Goal: Information Seeking & Learning: Learn about a topic

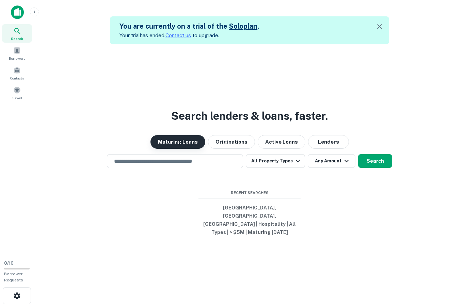
click at [197, 148] on button "Maturing Loans" at bounding box center [178, 142] width 55 height 14
click at [200, 165] on input "text" at bounding box center [175, 161] width 130 height 8
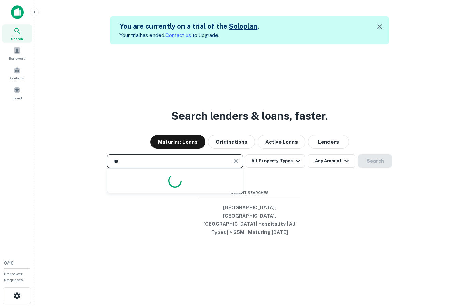
type input "*"
click at [16, 52] on span at bounding box center [16, 50] width 7 height 7
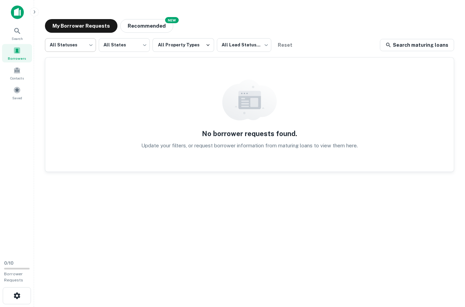
click at [83, 43] on body "Search Borrowers Contacts Saved 0 / 10 Borrower Requests My Borrower Requests N…" at bounding box center [232, 153] width 465 height 307
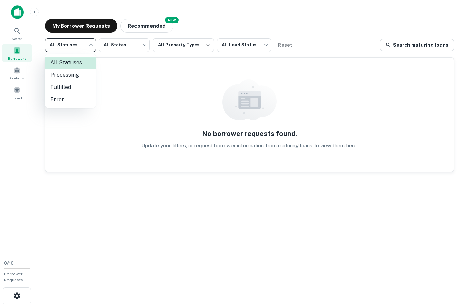
click at [83, 49] on div at bounding box center [232, 153] width 465 height 307
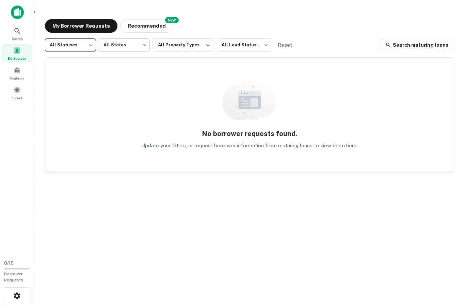
click at [127, 46] on body "Search Borrowers Contacts Saved 0 / 10 Borrower Requests My Borrower Requests N…" at bounding box center [232, 153] width 465 height 307
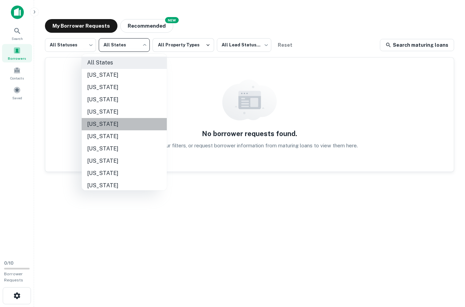
click at [101, 125] on li "California" at bounding box center [124, 124] width 85 height 12
type input "**"
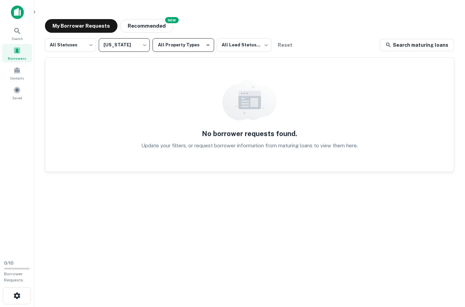
click at [184, 46] on button "All Property Types" at bounding box center [184, 45] width 62 height 14
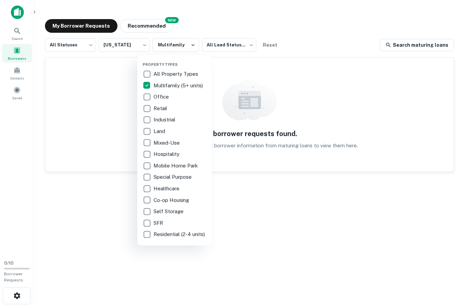
click at [15, 70] on div at bounding box center [232, 153] width 465 height 307
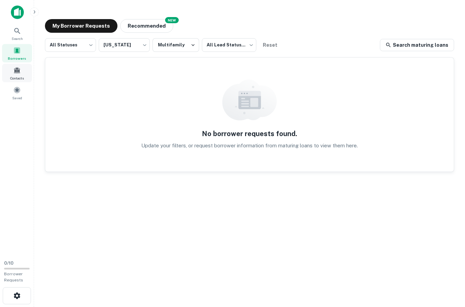
click at [20, 70] on span at bounding box center [16, 69] width 7 height 7
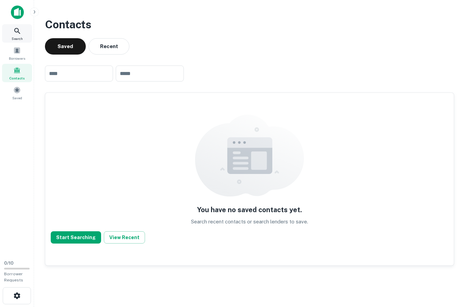
click at [18, 27] on icon at bounding box center [17, 31] width 8 height 8
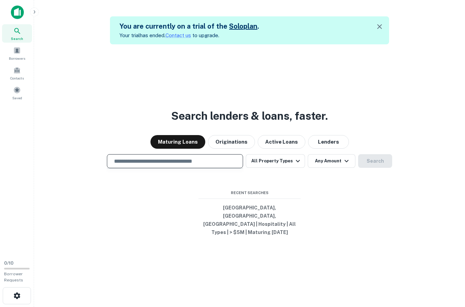
click at [191, 165] on input "text" at bounding box center [175, 161] width 130 height 8
click at [279, 168] on button "All Property Types" at bounding box center [275, 161] width 59 height 14
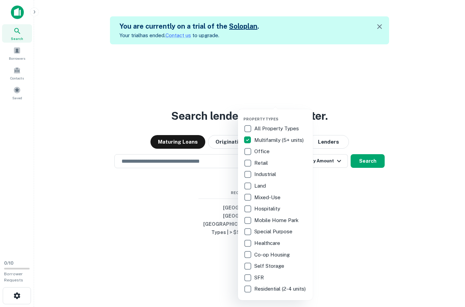
click at [202, 184] on div at bounding box center [232, 153] width 465 height 307
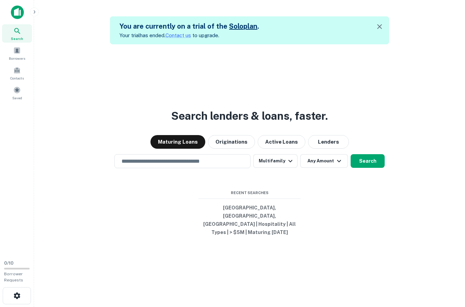
click at [202, 165] on input "text" at bounding box center [182, 161] width 130 height 8
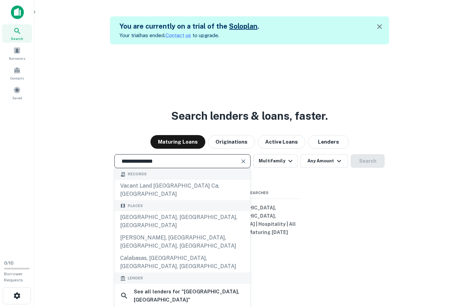
click at [157, 231] on div "Los Angeles, CA, USA" at bounding box center [183, 221] width 136 height 20
type input "**********"
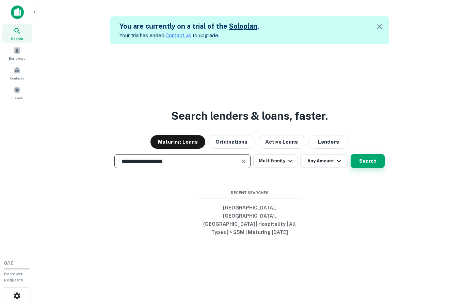
click at [360, 168] on button "Search" at bounding box center [368, 161] width 34 height 14
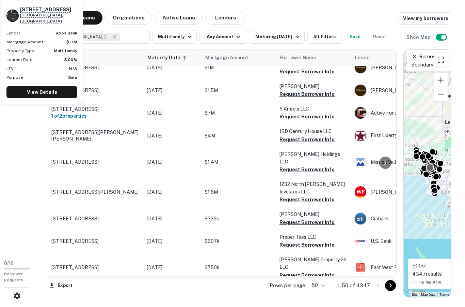
scroll to position [27, 0]
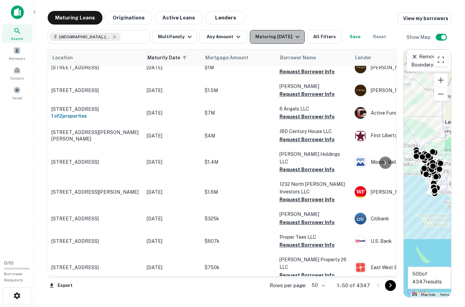
click at [279, 33] on div "Maturing In 1 Year" at bounding box center [278, 37] width 46 height 8
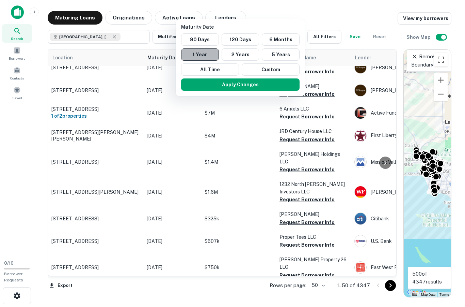
click at [203, 53] on button "1 Year" at bounding box center [200, 54] width 38 height 12
click at [213, 11] on div at bounding box center [232, 153] width 465 height 307
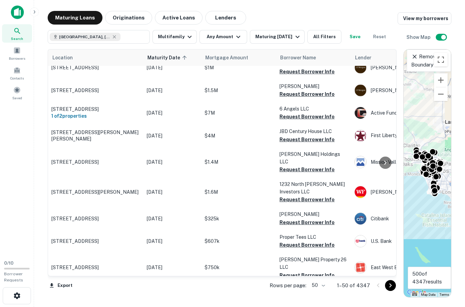
click at [213, 30] on button "Any Amount" at bounding box center [224, 37] width 48 height 14
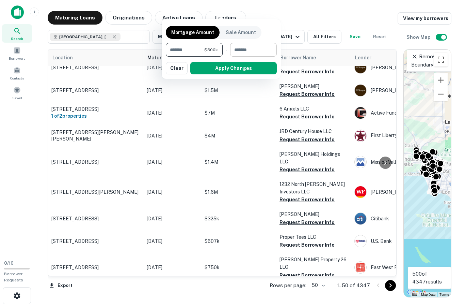
type input "*******"
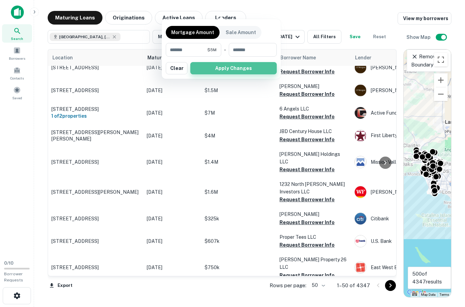
click at [252, 64] on button "Apply Changes" at bounding box center [233, 68] width 87 height 12
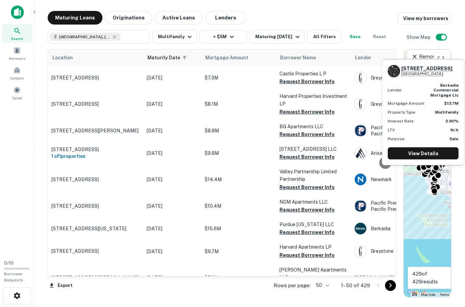
scroll to position [992, 0]
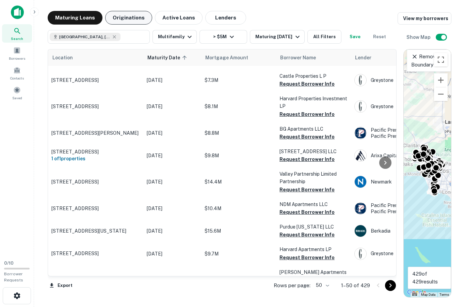
click at [125, 18] on button "Originations" at bounding box center [128, 18] width 47 height 14
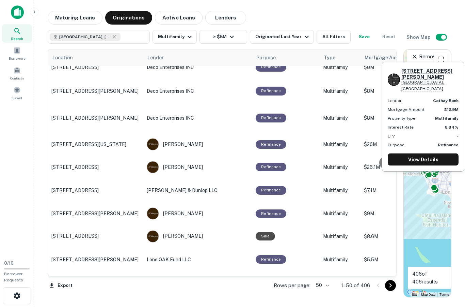
scroll to position [448, 0]
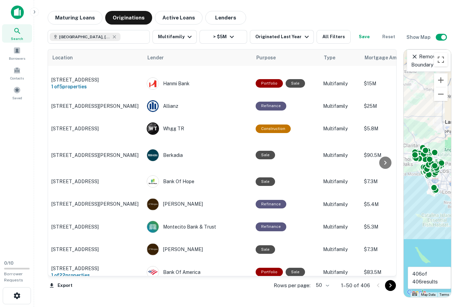
click at [391, 287] on icon "Go to next page" at bounding box center [391, 285] width 8 height 8
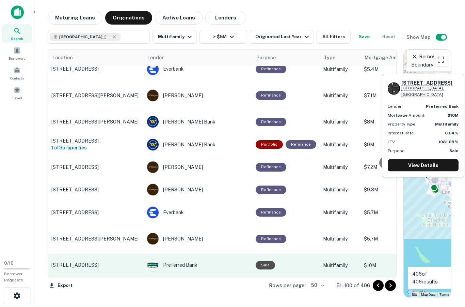
scroll to position [969, 0]
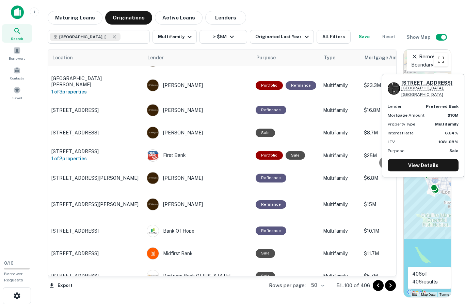
scroll to position [173, 0]
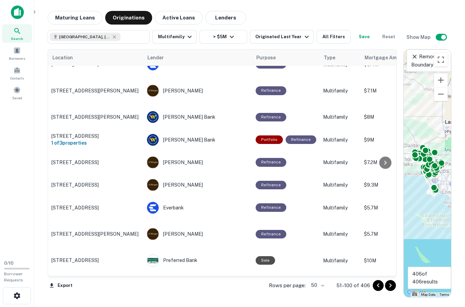
click at [390, 285] on icon "Go to next page" at bounding box center [391, 285] width 8 height 8
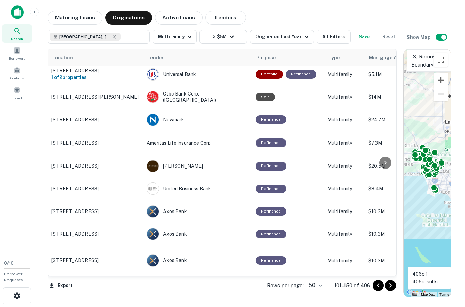
scroll to position [582, 0]
click at [78, 15] on button "Maturing Loans" at bounding box center [75, 18] width 55 height 14
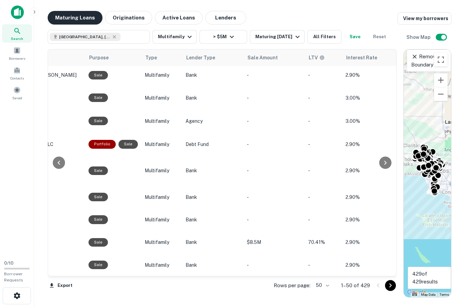
scroll to position [2, 385]
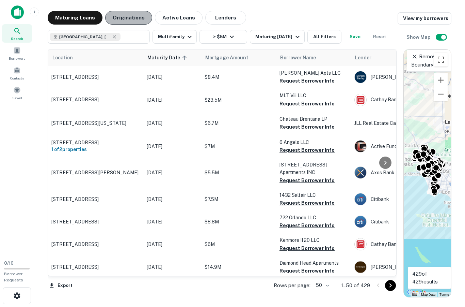
click at [130, 15] on button "Originations" at bounding box center [128, 18] width 47 height 14
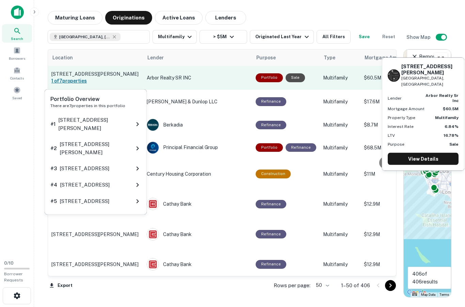
click at [93, 77] on h6 "1 of 7 properties" at bounding box center [95, 80] width 89 height 7
